Goal: Navigation & Orientation: Find specific page/section

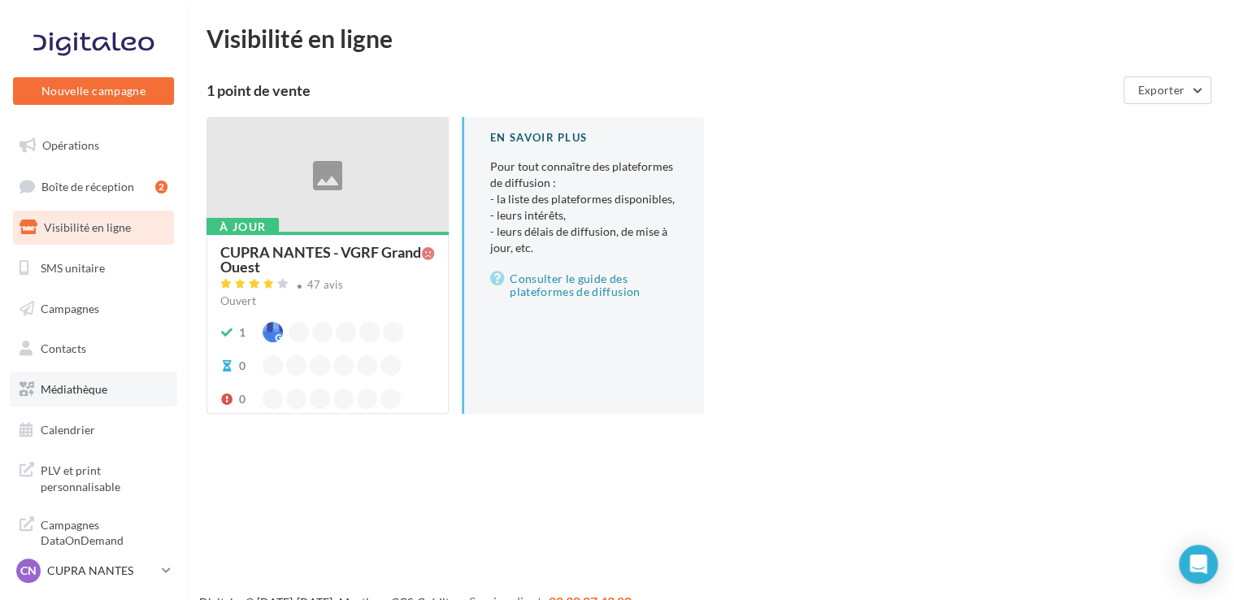
click at [92, 396] on link "Médiathèque" at bounding box center [93, 389] width 167 height 34
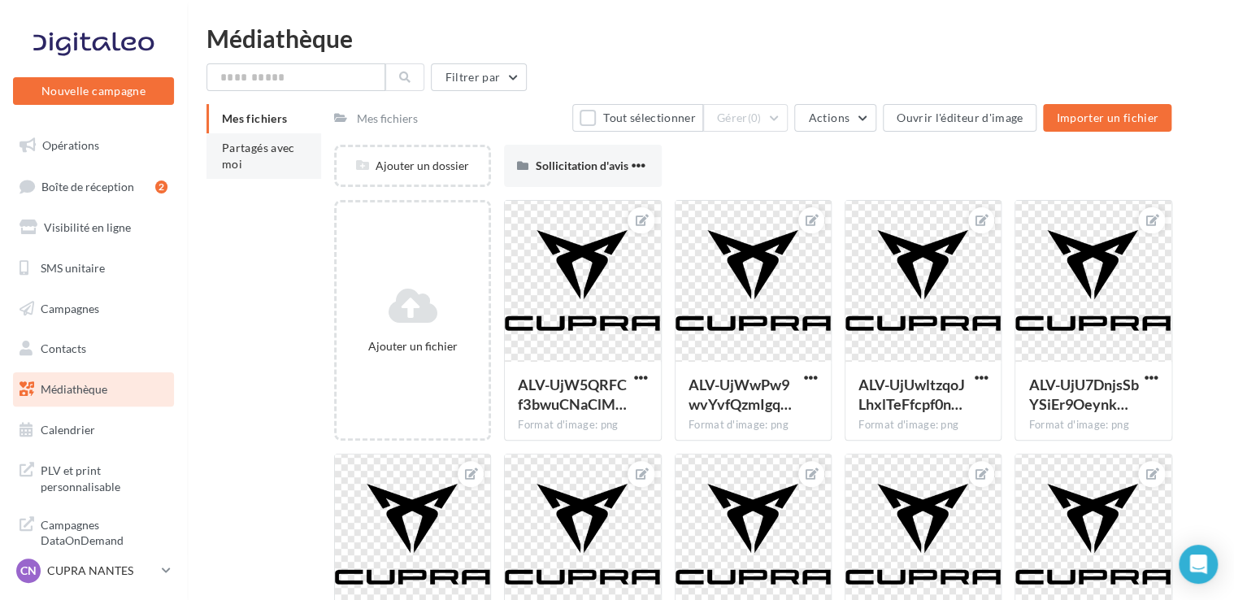
click at [267, 151] on span "Partagés avec moi" at bounding box center [258, 156] width 73 height 30
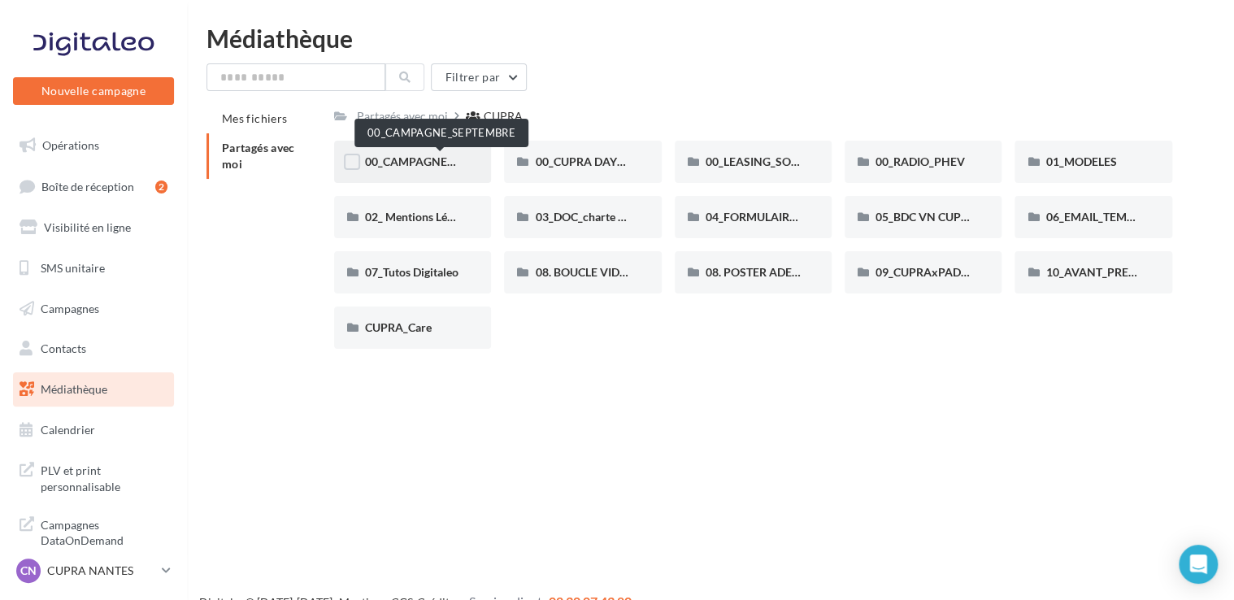
click at [424, 165] on span "00_CAMPAGNE_SEPTEMBRE" at bounding box center [441, 161] width 152 height 14
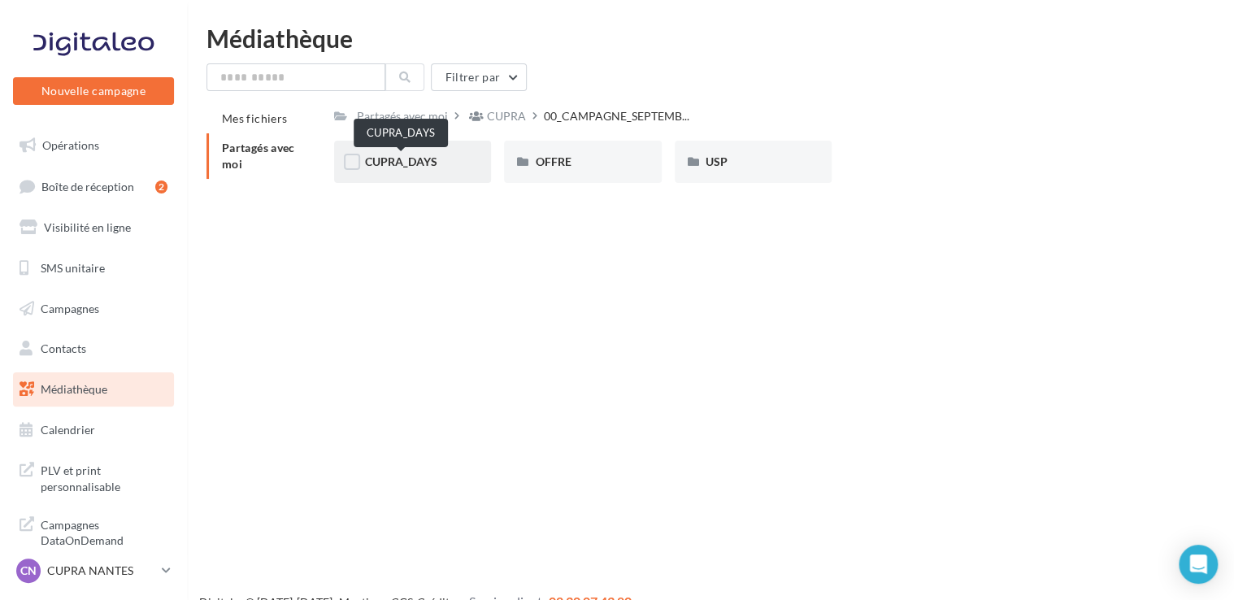
click at [420, 161] on span "CUPRA_DAYS" at bounding box center [401, 161] width 72 height 14
